Goal: Task Accomplishment & Management: Use online tool/utility

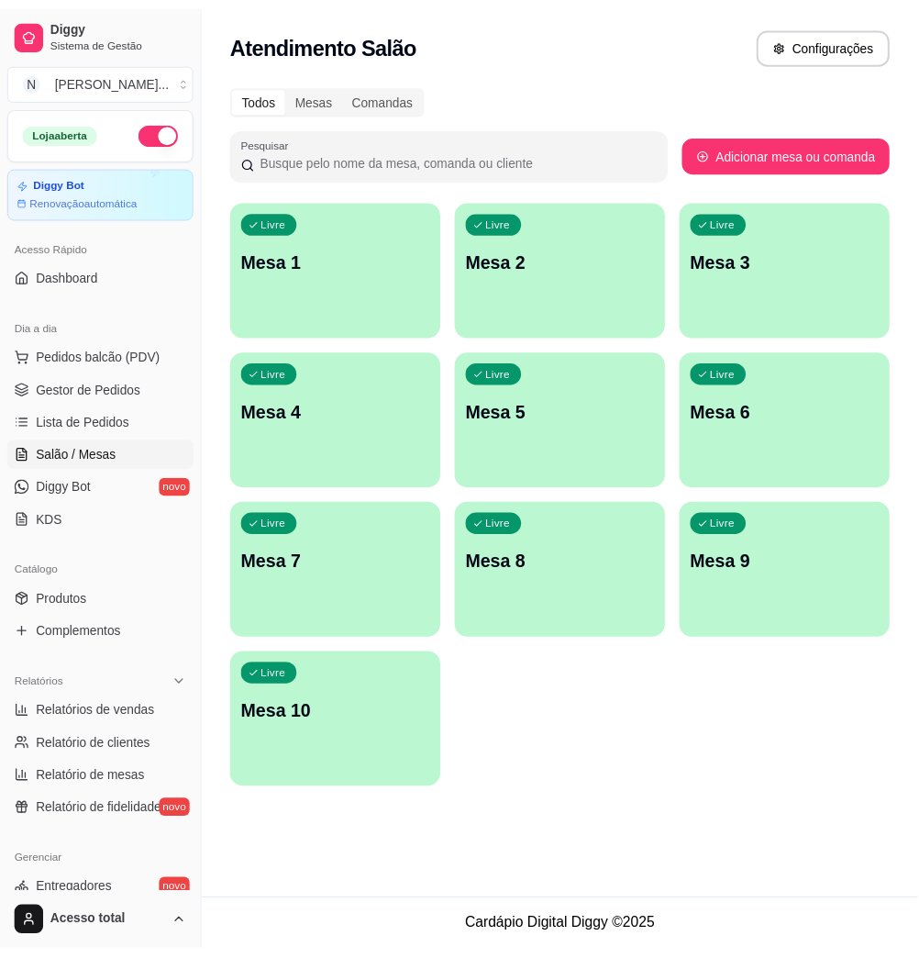
scroll to position [361, 0]
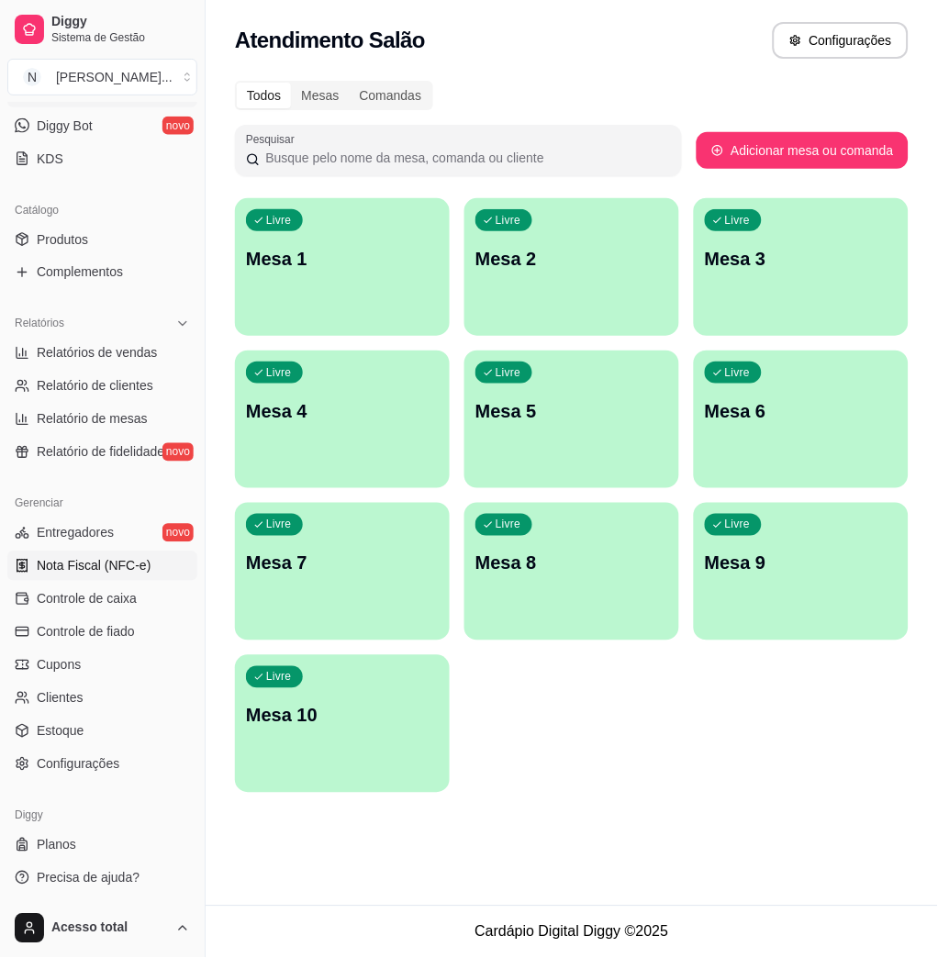
drag, startPoint x: 111, startPoint y: 598, endPoint x: 83, endPoint y: 569, distance: 40.9
click at [111, 598] on span "Controle de caixa" at bounding box center [87, 599] width 100 height 18
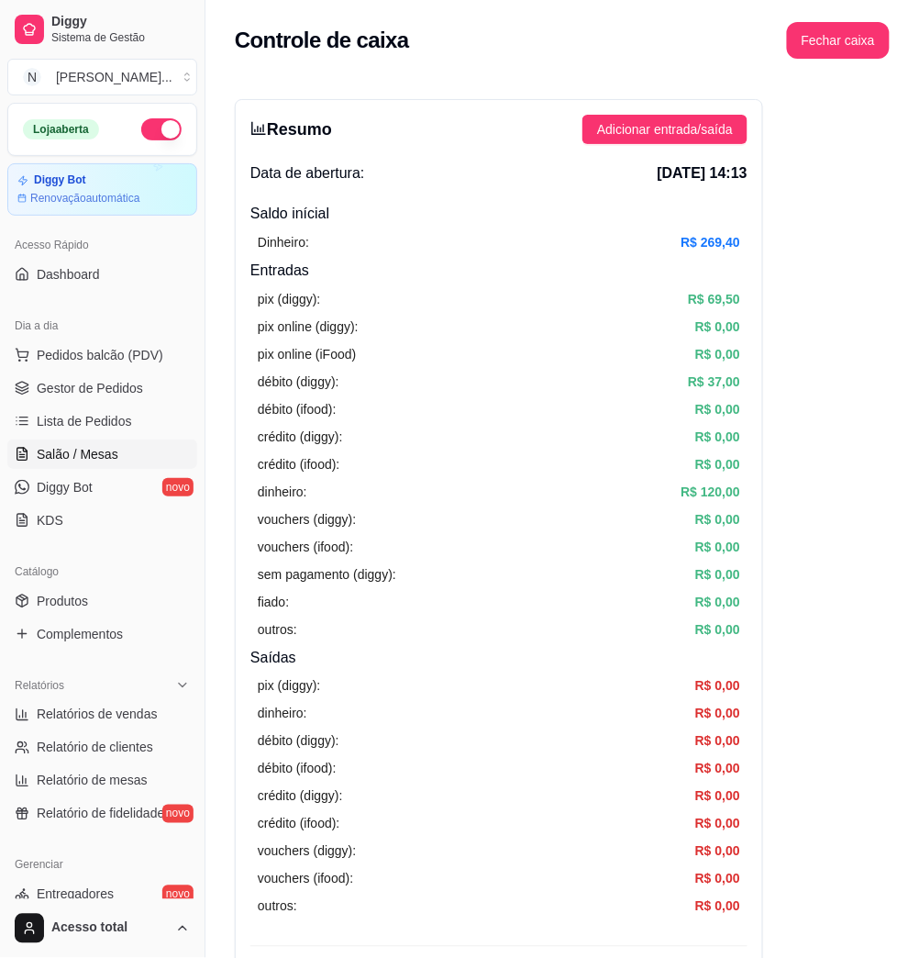
click at [128, 457] on link "Salão / Mesas" at bounding box center [102, 453] width 190 height 29
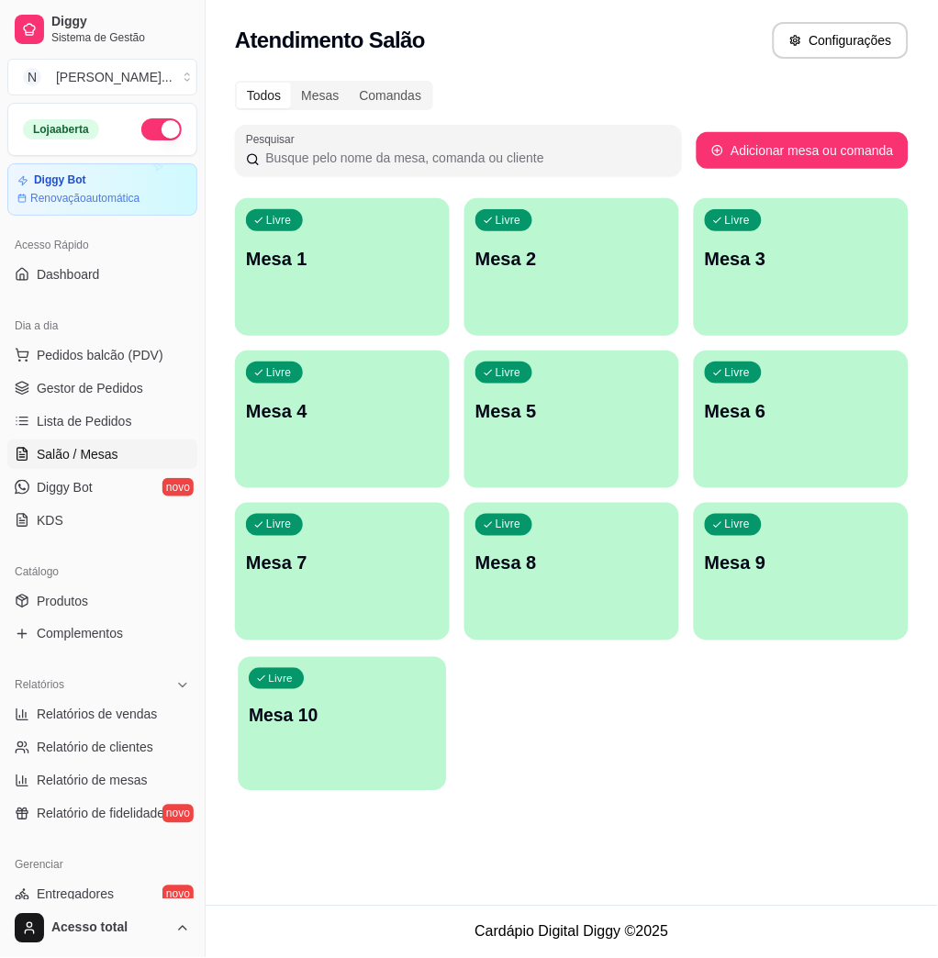
click at [392, 741] on div "Livre Mesa 10" at bounding box center [343, 713] width 208 height 112
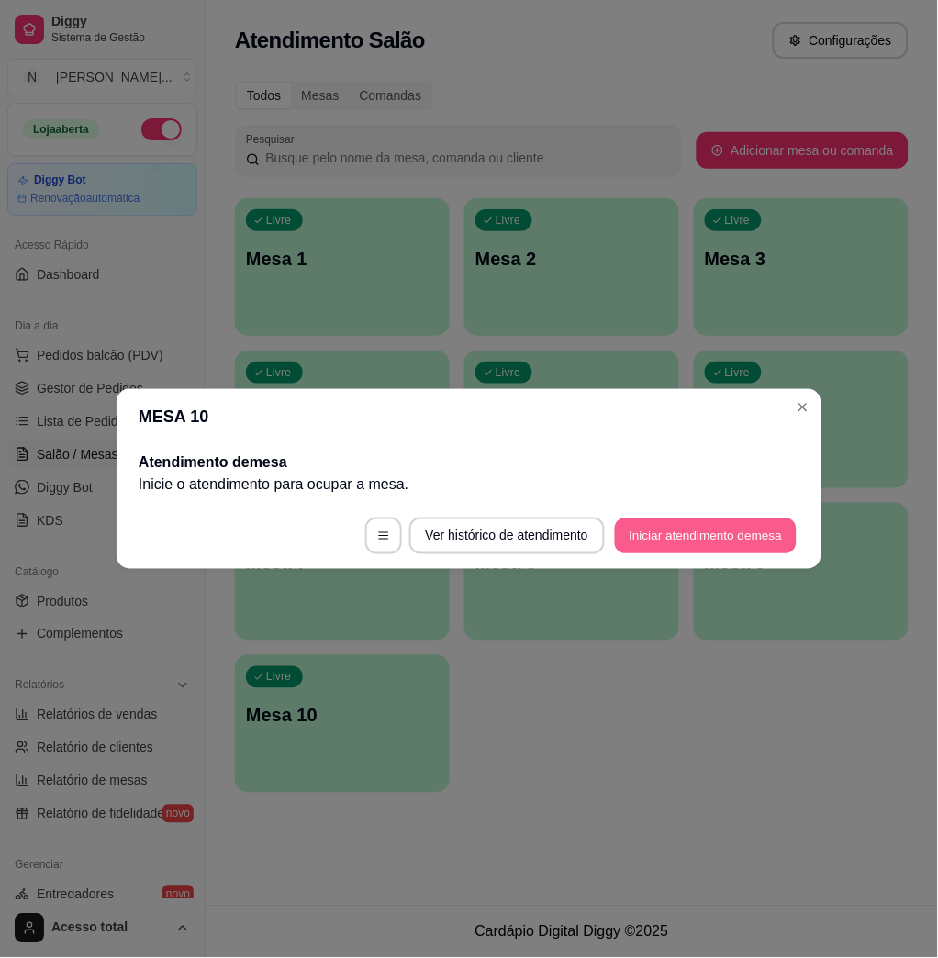
click at [698, 540] on button "Iniciar atendimento de mesa" at bounding box center [706, 536] width 182 height 36
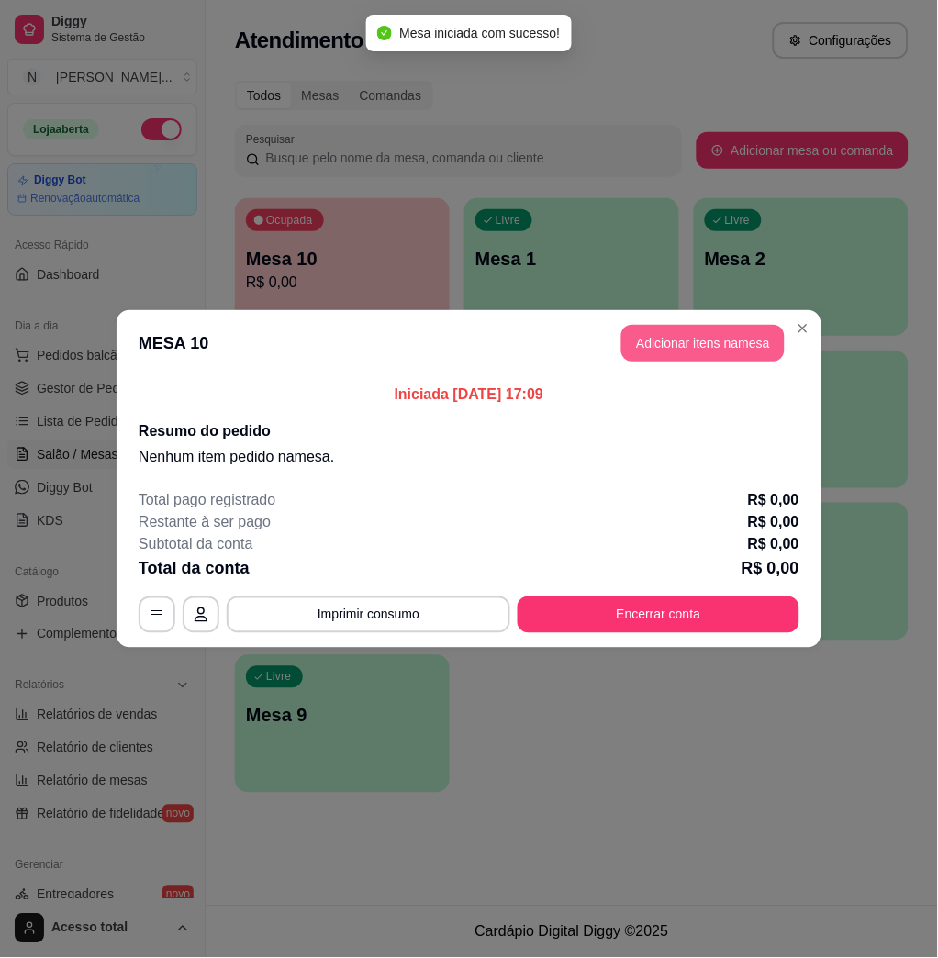
click at [656, 351] on button "Adicionar itens na mesa" at bounding box center [702, 343] width 163 height 37
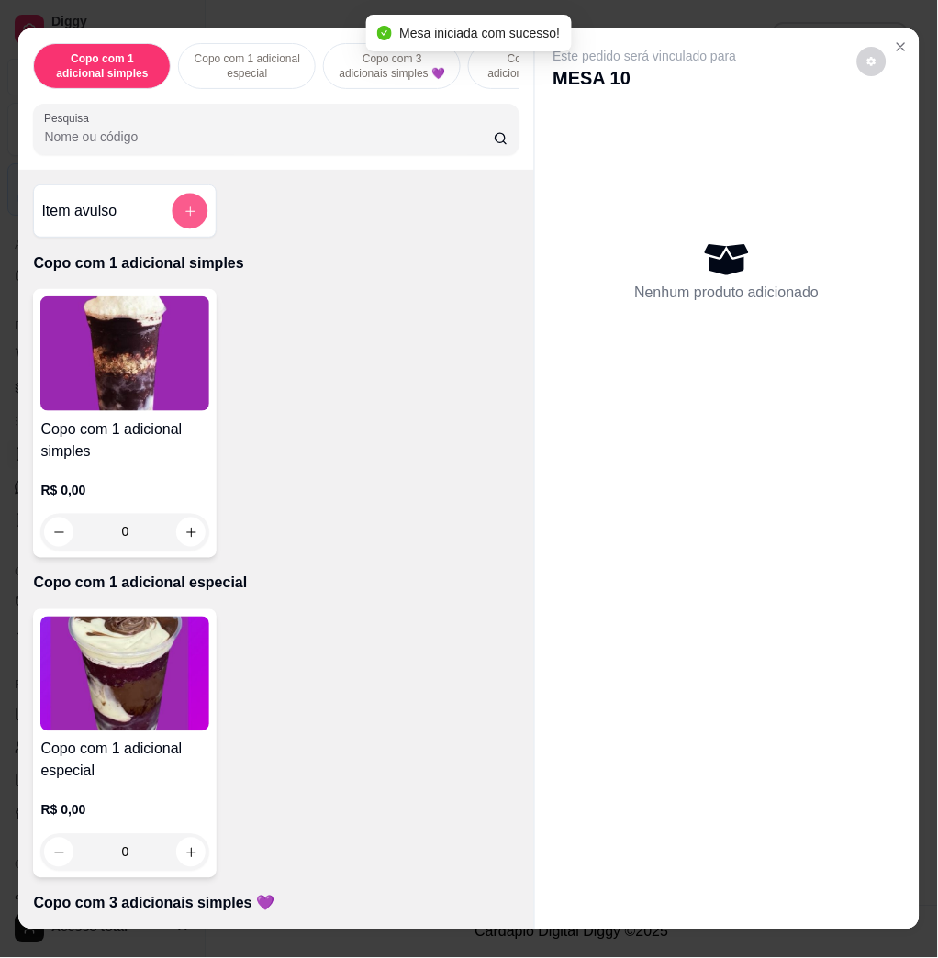
click at [183, 218] on icon "add-separate-item" at bounding box center [190, 212] width 14 height 14
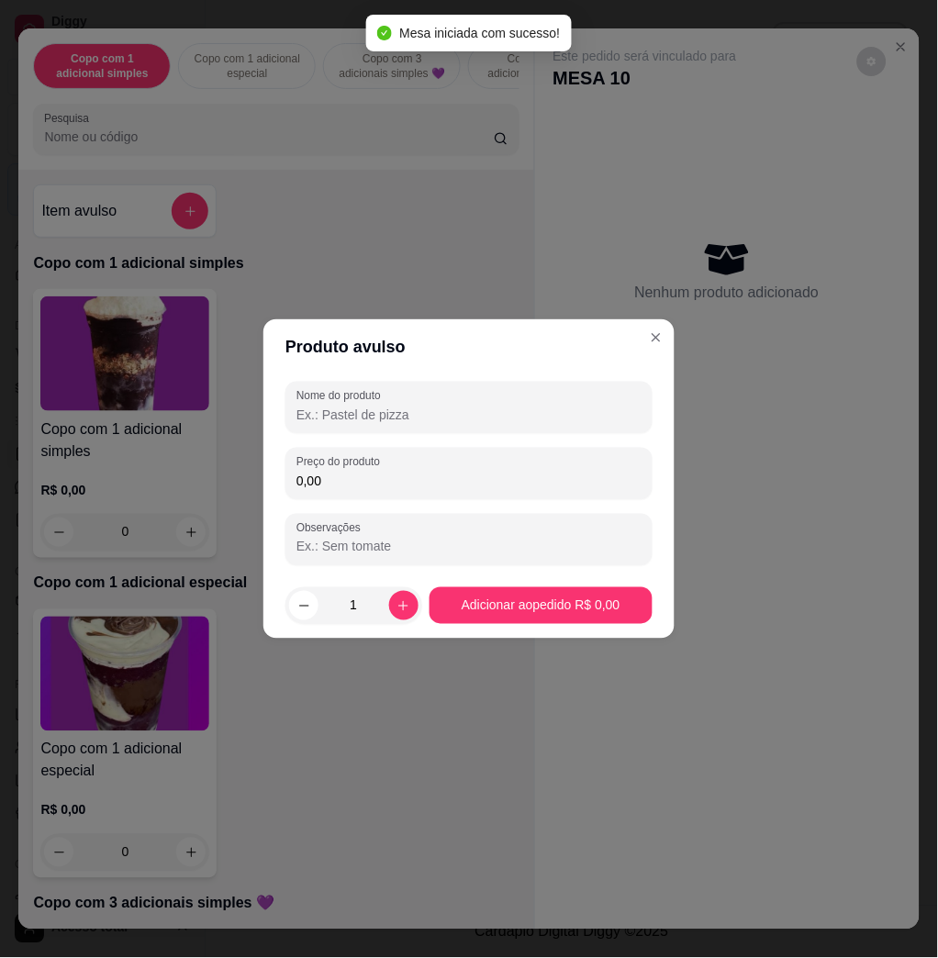
click at [411, 489] on input "0,00" at bounding box center [468, 481] width 345 height 18
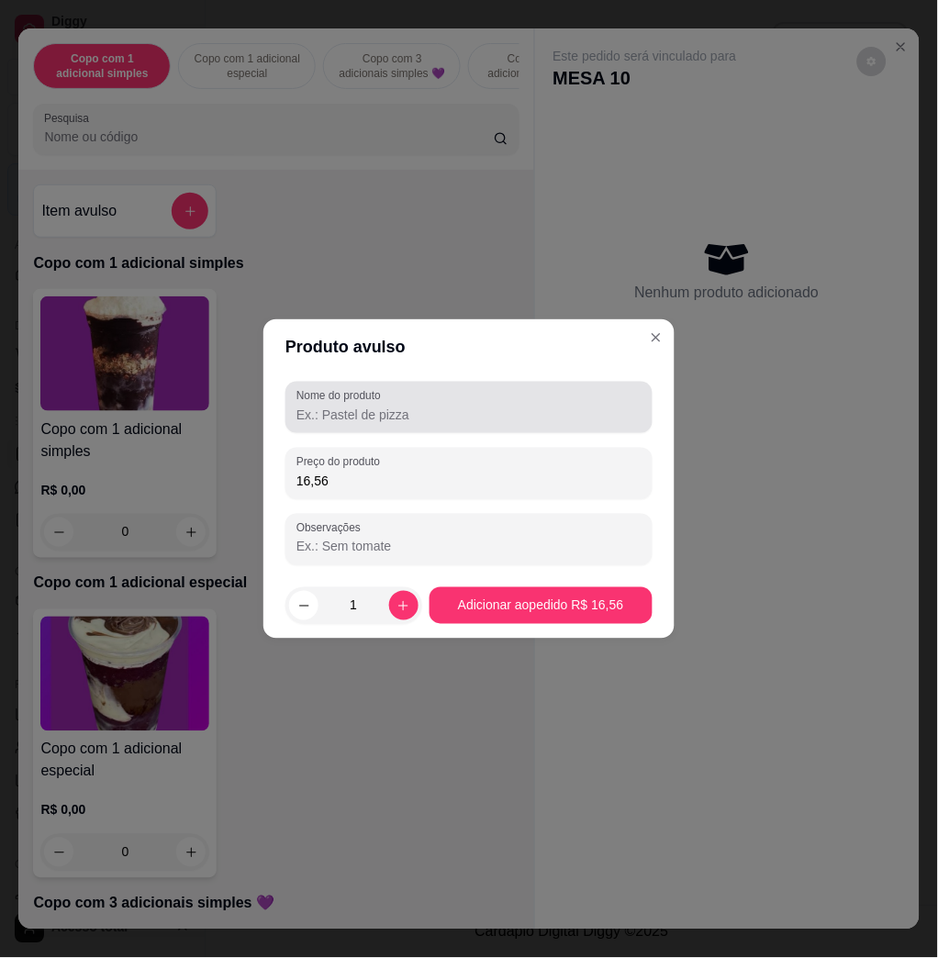
type input "16,56"
click at [408, 407] on input "Nome do produto" at bounding box center [468, 415] width 345 height 18
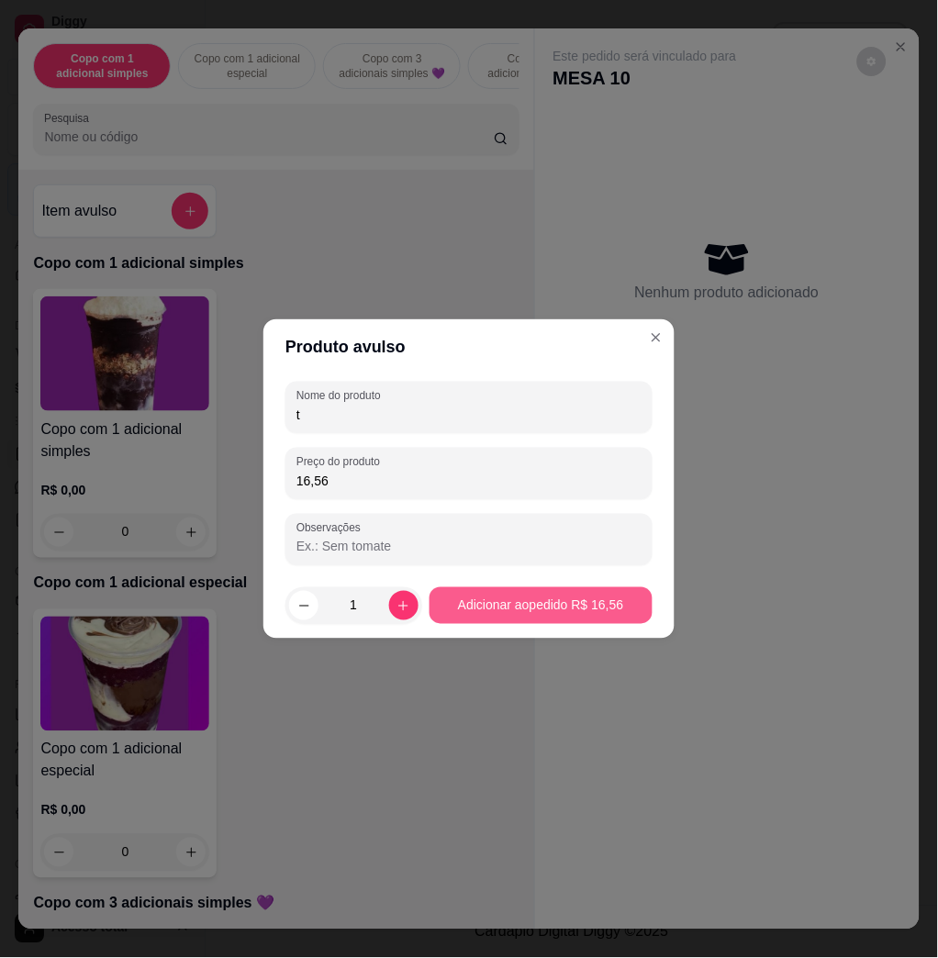
type input "t"
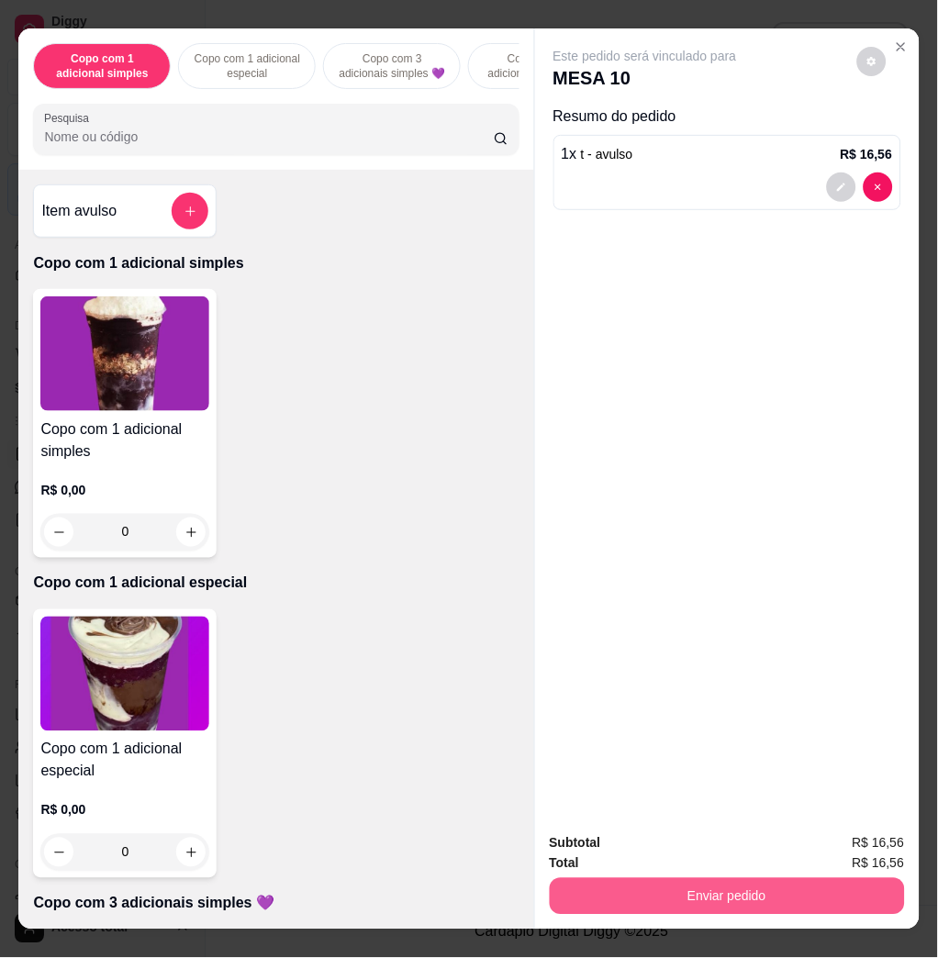
click at [591, 896] on button "Enviar pedido" at bounding box center [727, 896] width 355 height 37
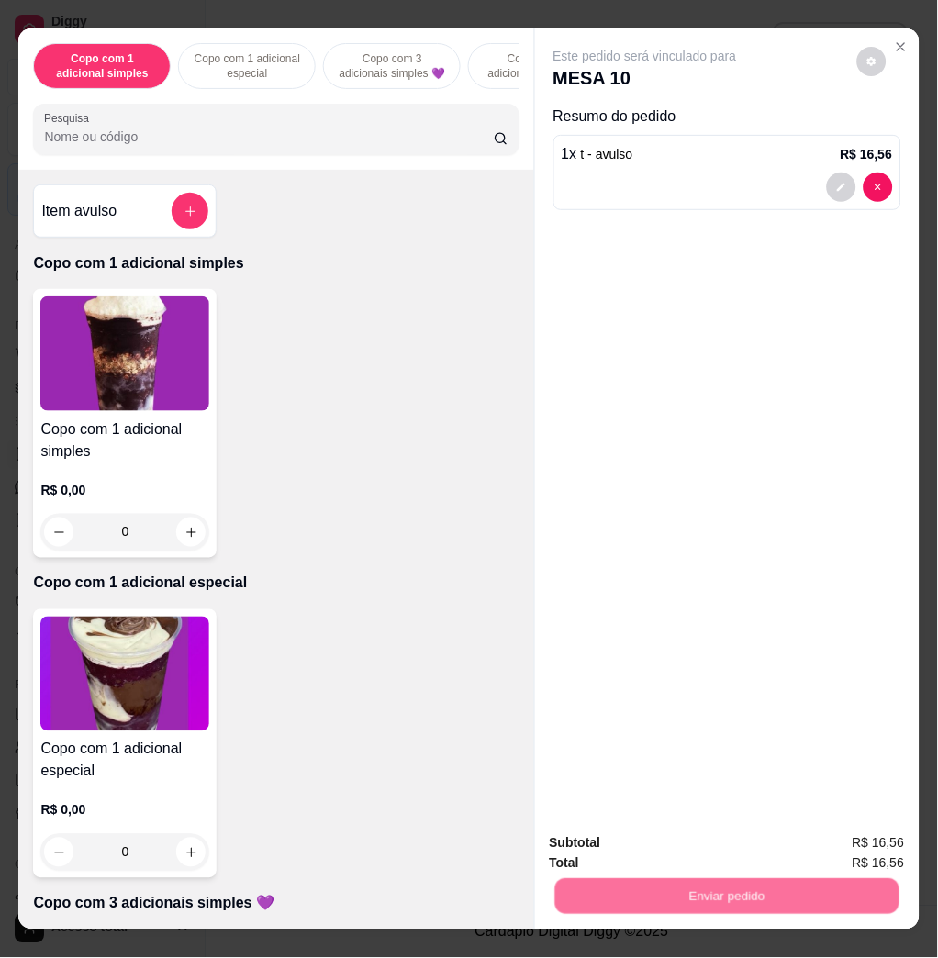
click at [598, 855] on button "Não registrar e enviar pedido" at bounding box center [664, 842] width 185 height 34
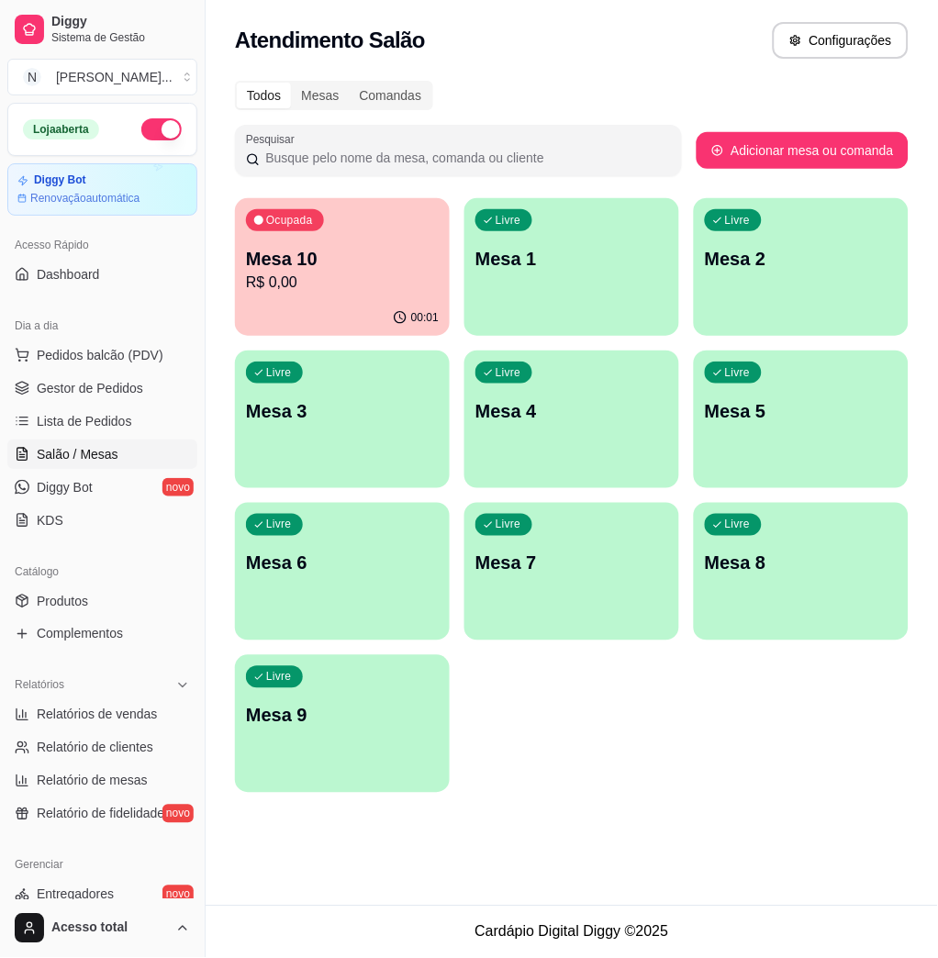
click at [113, 440] on link "Salão / Mesas" at bounding box center [102, 453] width 190 height 29
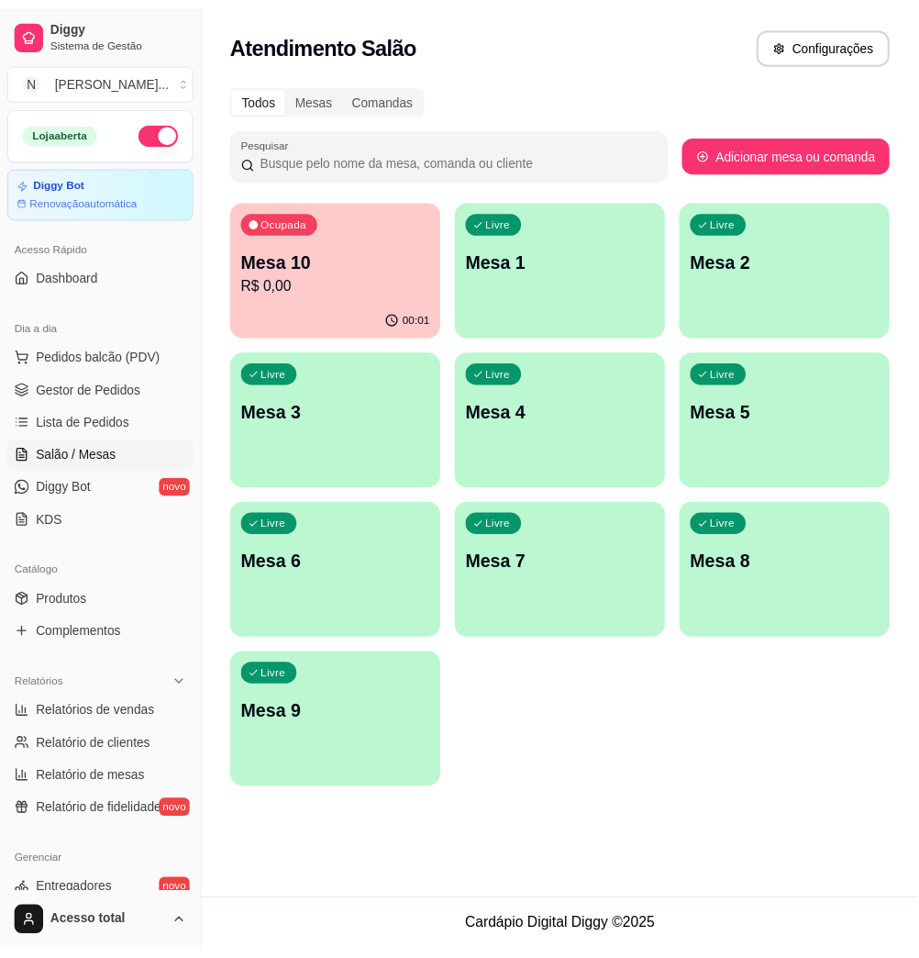
scroll to position [361, 0]
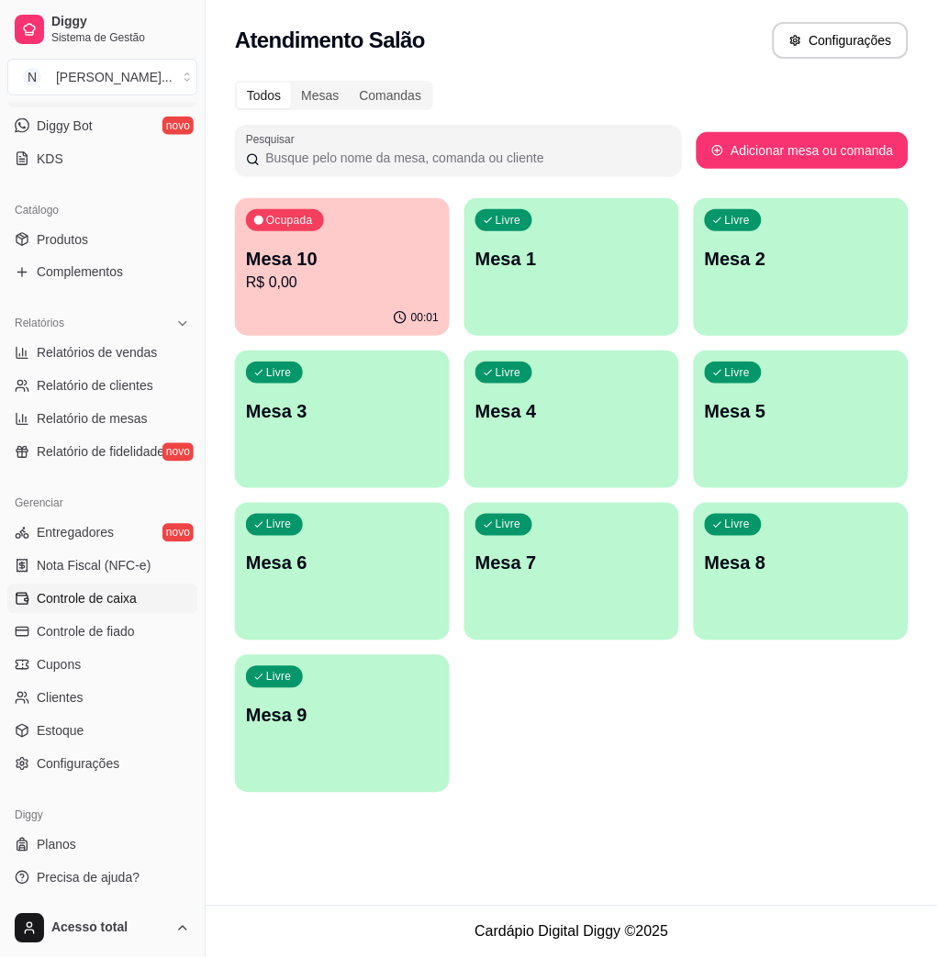
click at [120, 586] on link "Controle de caixa" at bounding box center [102, 598] width 190 height 29
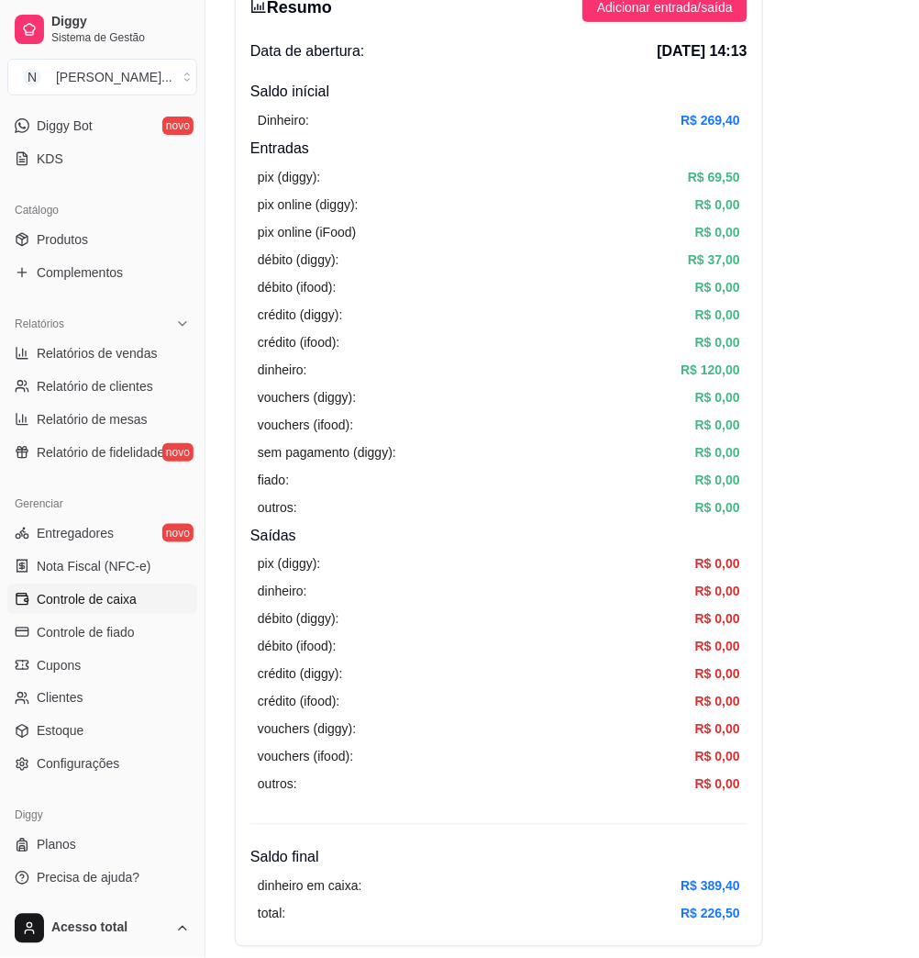
scroll to position [367, 0]
